Goal: Task Accomplishment & Management: Manage account settings

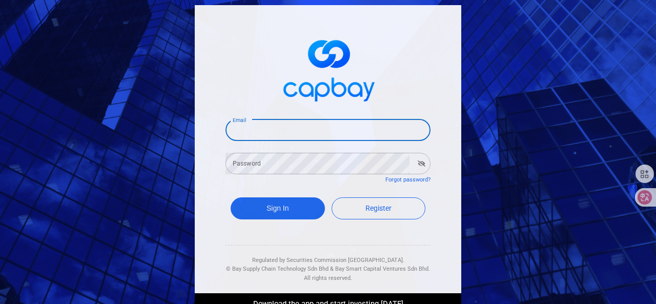
click at [290, 136] on input "Email" at bounding box center [328, 130] width 205 height 22
type input "[EMAIL_ADDRESS][DOMAIN_NAME]"
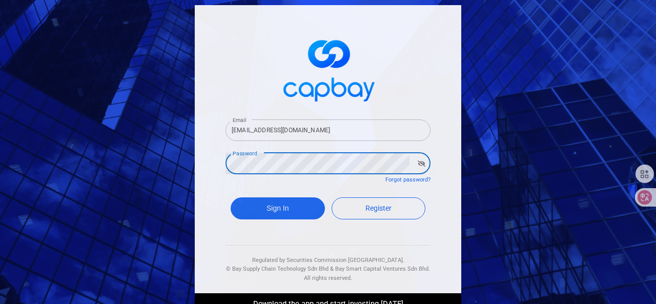
click at [231, 197] on button "Sign In" at bounding box center [278, 208] width 94 height 22
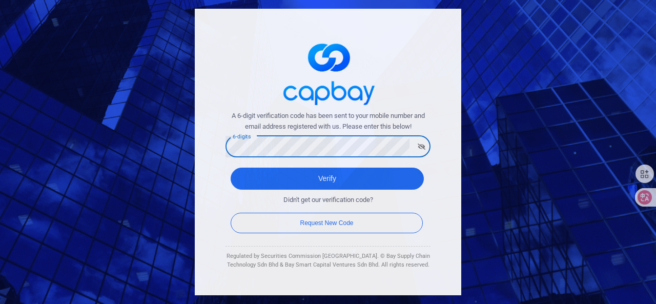
click at [231, 168] on button "Verify" at bounding box center [327, 179] width 193 height 22
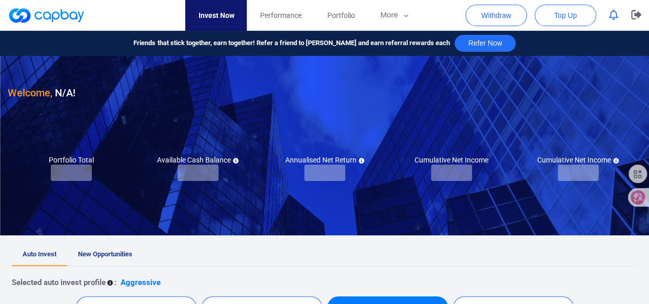
checkbox input "true"
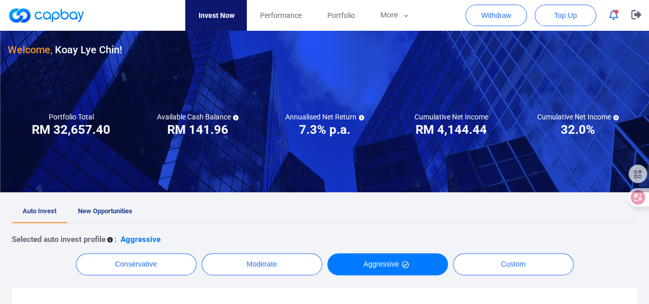
scroll to position [103, 0]
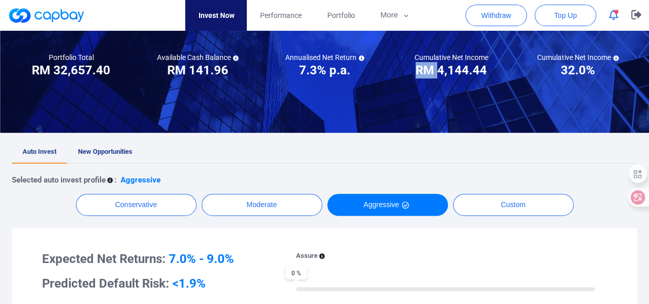
drag, startPoint x: 453, startPoint y: 65, endPoint x: 501, endPoint y: 65, distance: 47.2
click at [501, 65] on div "Cumulative Net Income RM ***** RM 4,144.44" at bounding box center [451, 66] width 127 height 26
click at [494, 68] on div "Cumulative Net Income RM ***** RM 4,144.44" at bounding box center [451, 66] width 127 height 26
drag, startPoint x: 490, startPoint y: 70, endPoint x: 431, endPoint y: 69, distance: 59.0
click at [431, 69] on div "Cumulative Net Income RM ***** RM 4,144.44" at bounding box center [451, 66] width 127 height 26
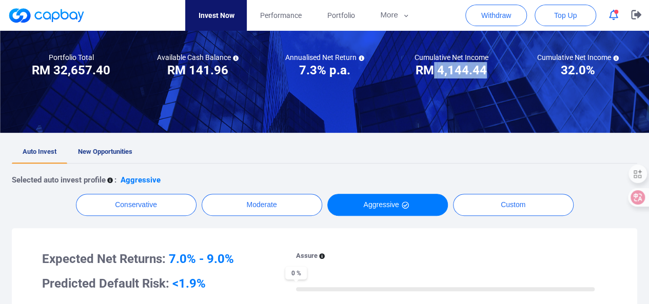
click at [611, 16] on icon "button" at bounding box center [613, 15] width 9 height 11
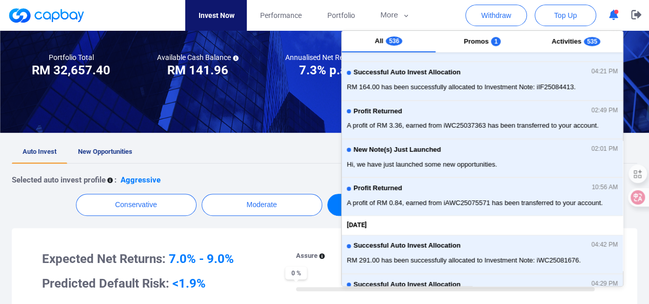
scroll to position [154, 0]
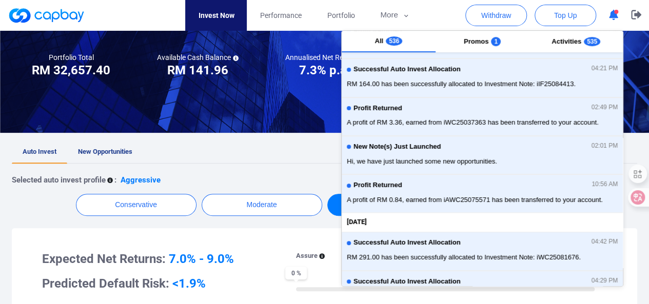
click at [173, 156] on ul "Auto Invest New Opportunities" at bounding box center [324, 152] width 625 height 23
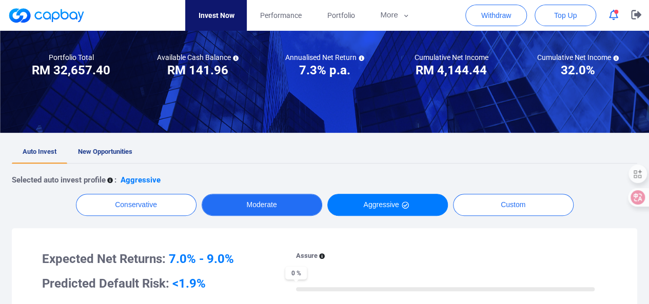
click at [241, 212] on button "Moderate" at bounding box center [262, 205] width 121 height 22
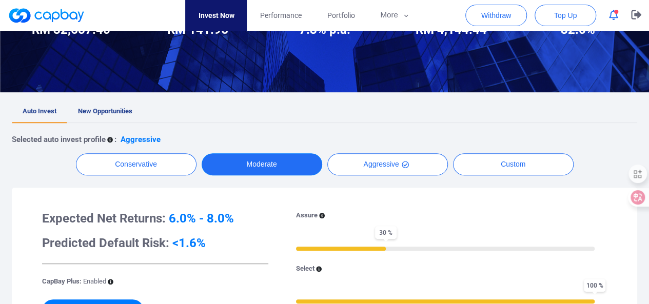
scroll to position [205, 0]
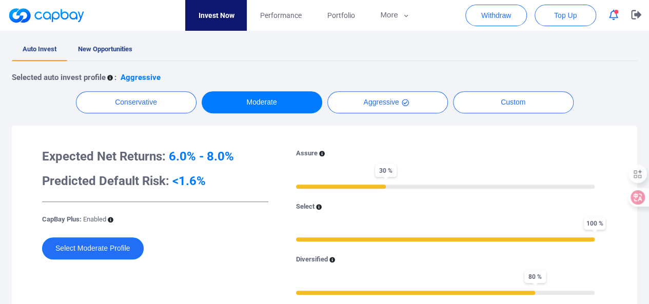
click at [81, 255] on button "Select Moderate Profile" at bounding box center [93, 248] width 102 height 22
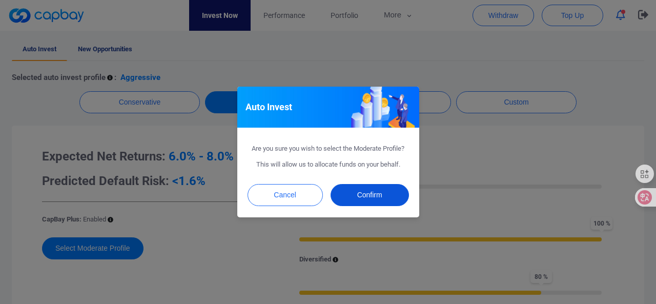
click at [386, 196] on button "Confirm" at bounding box center [370, 195] width 78 height 22
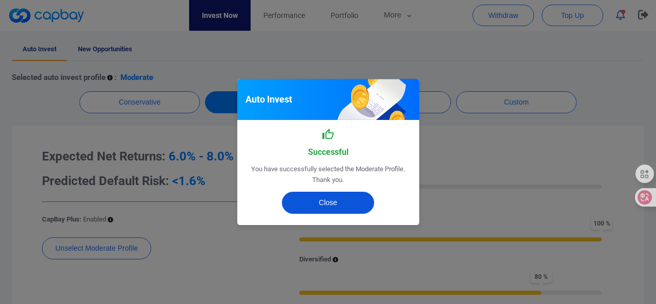
click at [323, 199] on button "Close" at bounding box center [328, 203] width 92 height 22
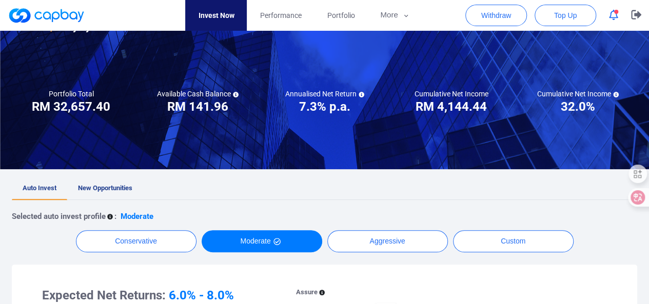
scroll to position [0, 0]
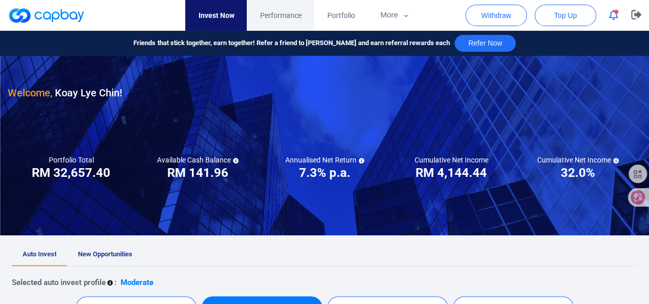
click at [270, 18] on span "Performance" at bounding box center [280, 15] width 42 height 11
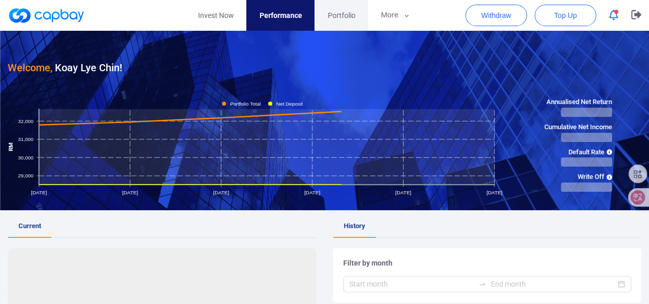
click at [339, 18] on span "Portfolio" at bounding box center [341, 15] width 28 height 11
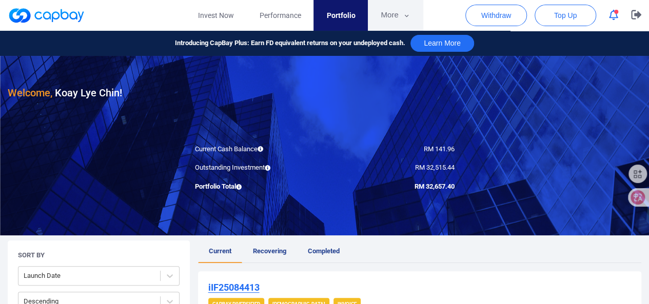
click at [396, 8] on button "More" at bounding box center [395, 15] width 55 height 31
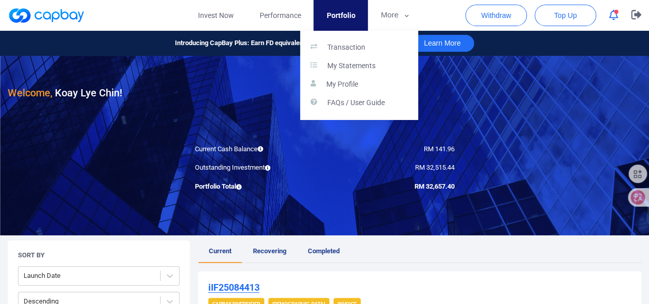
click at [290, 18] on button "button" at bounding box center [324, 152] width 649 height 304
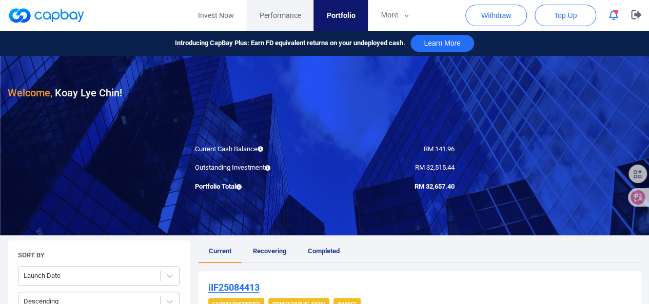
click at [289, 15] on span "Performance" at bounding box center [280, 15] width 42 height 11
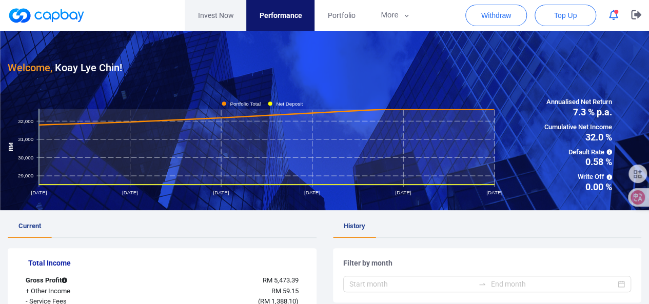
click at [216, 16] on link "Invest Now" at bounding box center [216, 15] width 62 height 31
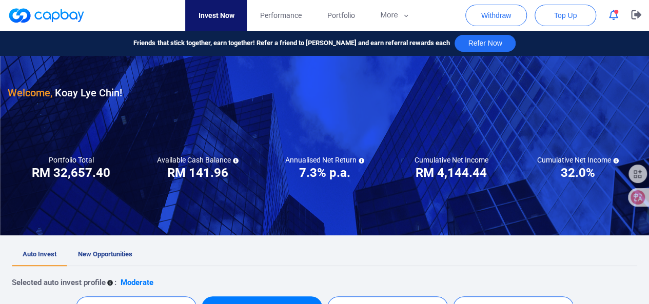
scroll to position [154, 0]
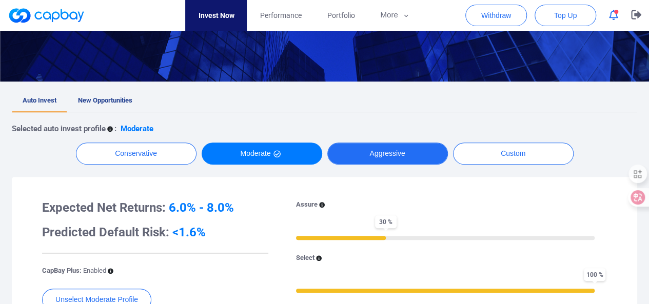
click at [388, 148] on button "Aggressive" at bounding box center [387, 154] width 121 height 22
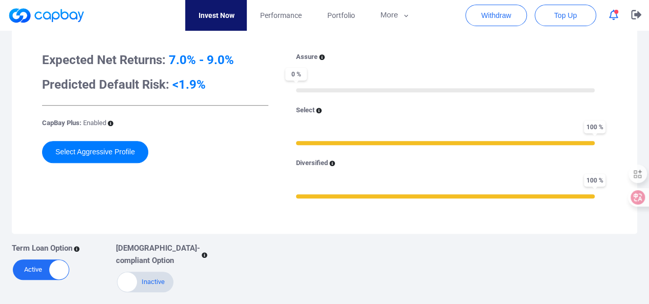
scroll to position [308, 0]
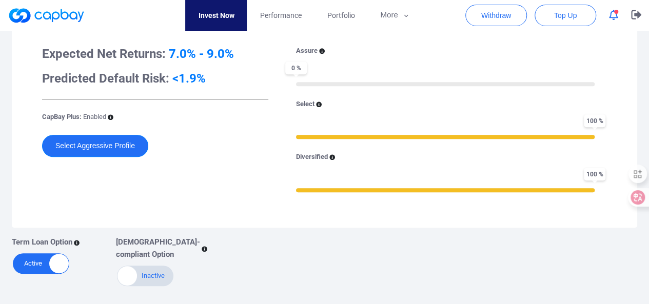
click at [78, 143] on button "Select Aggressive Profile" at bounding box center [95, 146] width 106 height 22
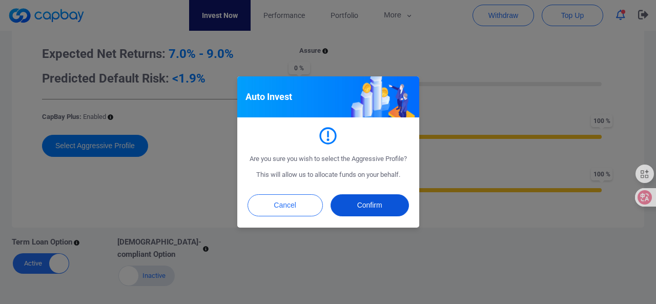
click at [382, 213] on button "Confirm" at bounding box center [370, 205] width 78 height 22
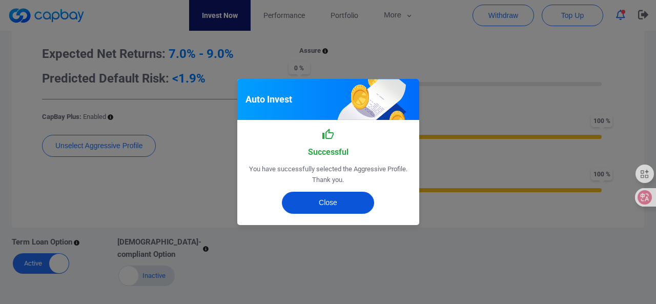
click at [345, 210] on button "Close" at bounding box center [328, 203] width 92 height 22
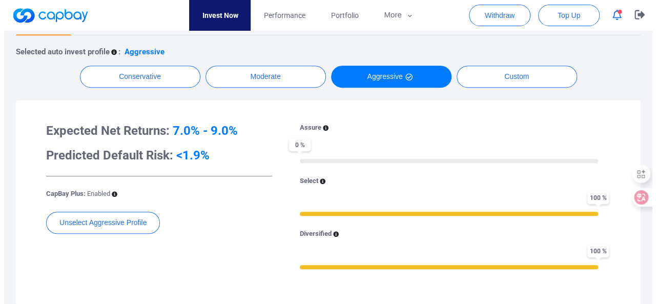
scroll to position [154, 0]
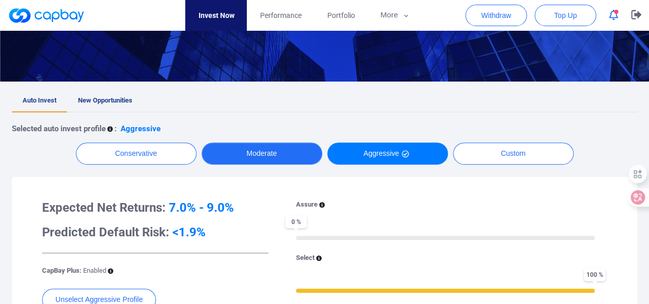
click at [294, 161] on button "Moderate" at bounding box center [262, 154] width 121 height 22
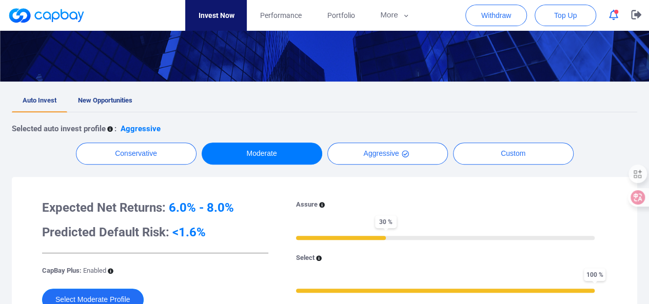
click at [103, 294] on button "Select Moderate Profile" at bounding box center [93, 300] width 102 height 22
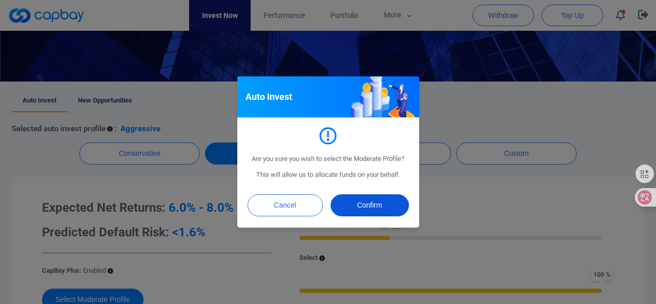
click at [376, 201] on button "Confirm" at bounding box center [370, 205] width 78 height 22
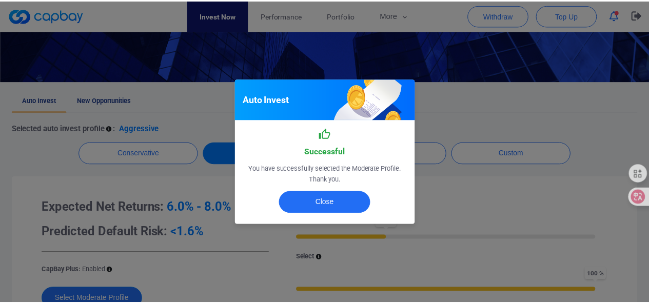
scroll to position [158, 0]
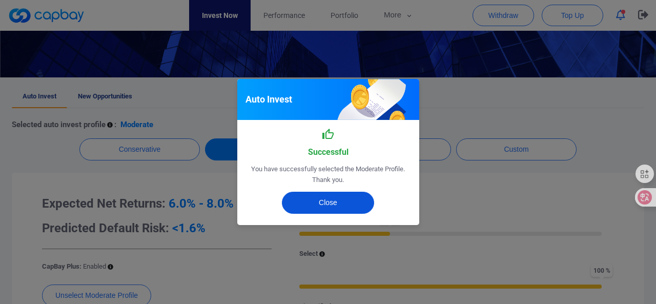
click at [321, 213] on button "Close" at bounding box center [328, 203] width 92 height 22
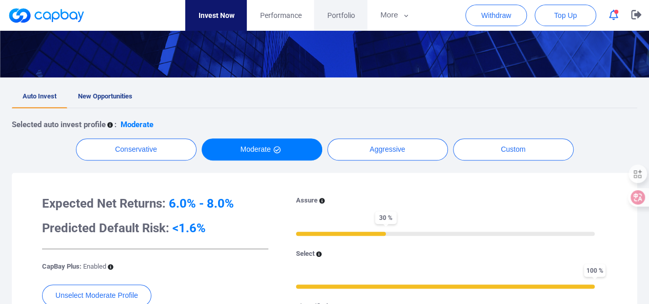
click at [335, 18] on span "Portfolio" at bounding box center [341, 15] width 28 height 11
